Goal: Find specific page/section: Find specific page/section

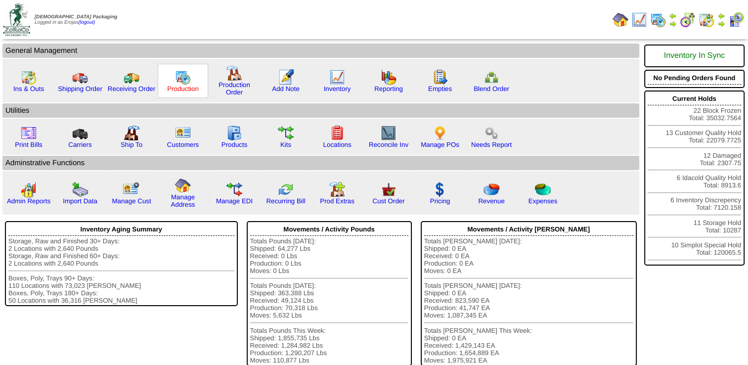
click at [178, 90] on link "Production" at bounding box center [183, 88] width 32 height 7
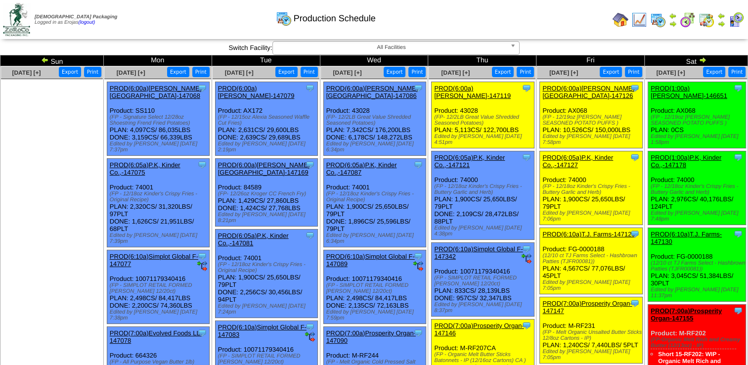
click at [557, 154] on link "PROD(6:05a)P.K, Kinder Co.,-147127" at bounding box center [577, 161] width 71 height 15
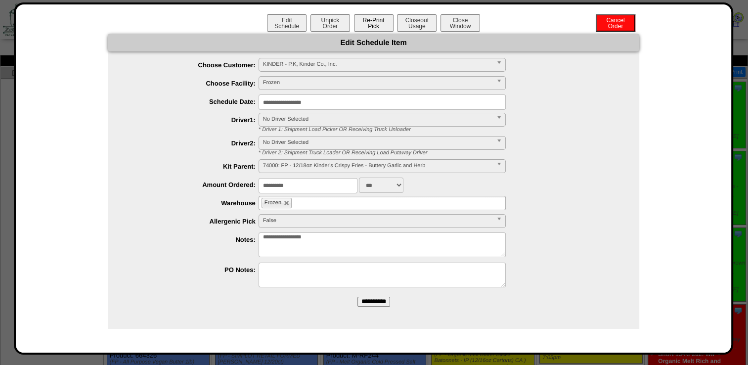
click at [366, 25] on button "Re-Print Pick" at bounding box center [374, 22] width 40 height 17
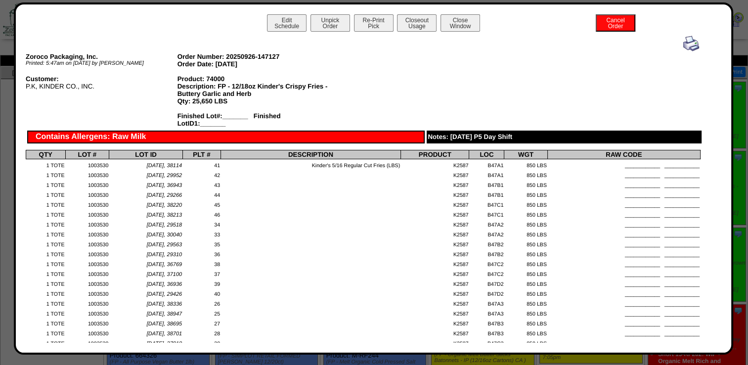
click at [683, 45] on img at bounding box center [691, 44] width 16 height 16
